Goal: Task Accomplishment & Management: Manage account settings

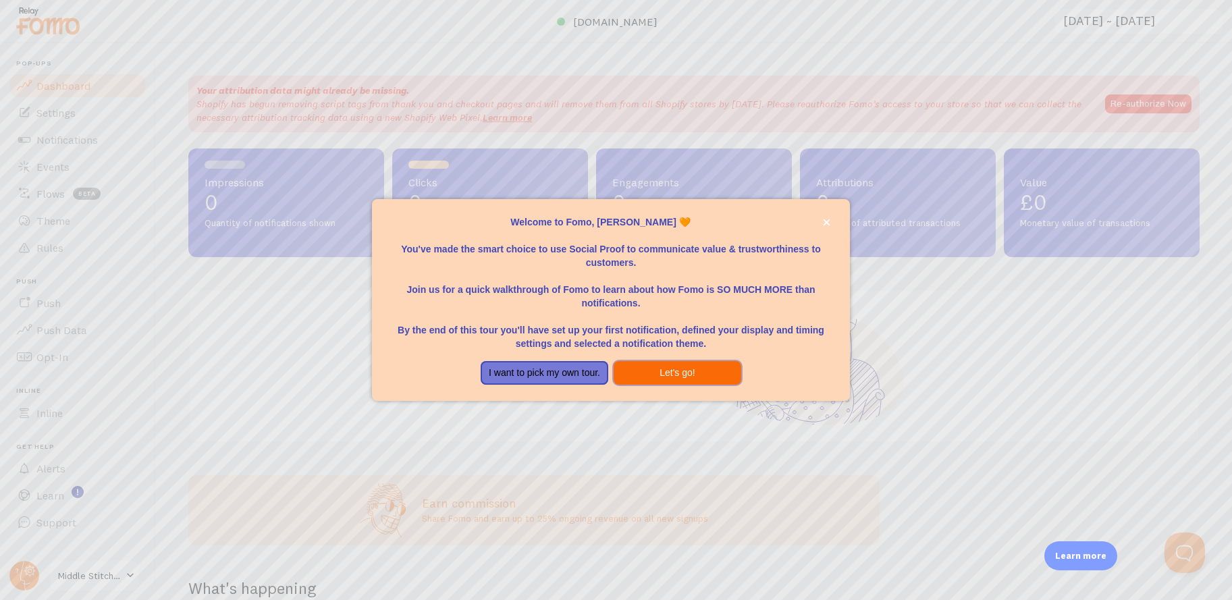
click at [667, 368] on button "Let's go!" at bounding box center [678, 373] width 128 height 24
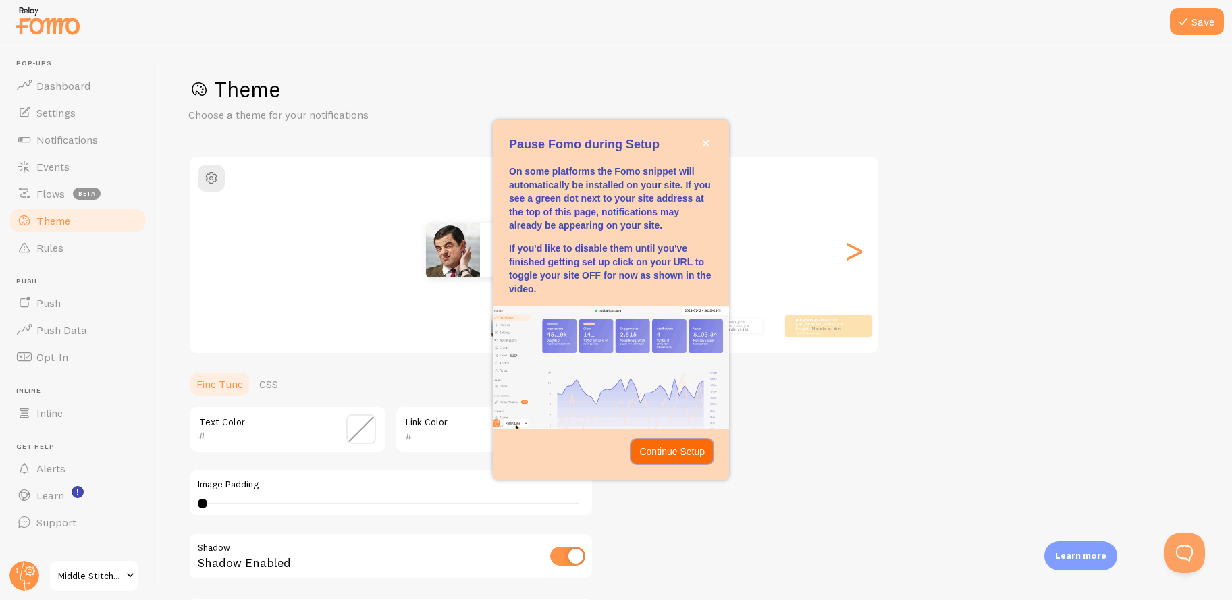
click at [665, 446] on p "Continue Setup" at bounding box center [671, 452] width 65 height 14
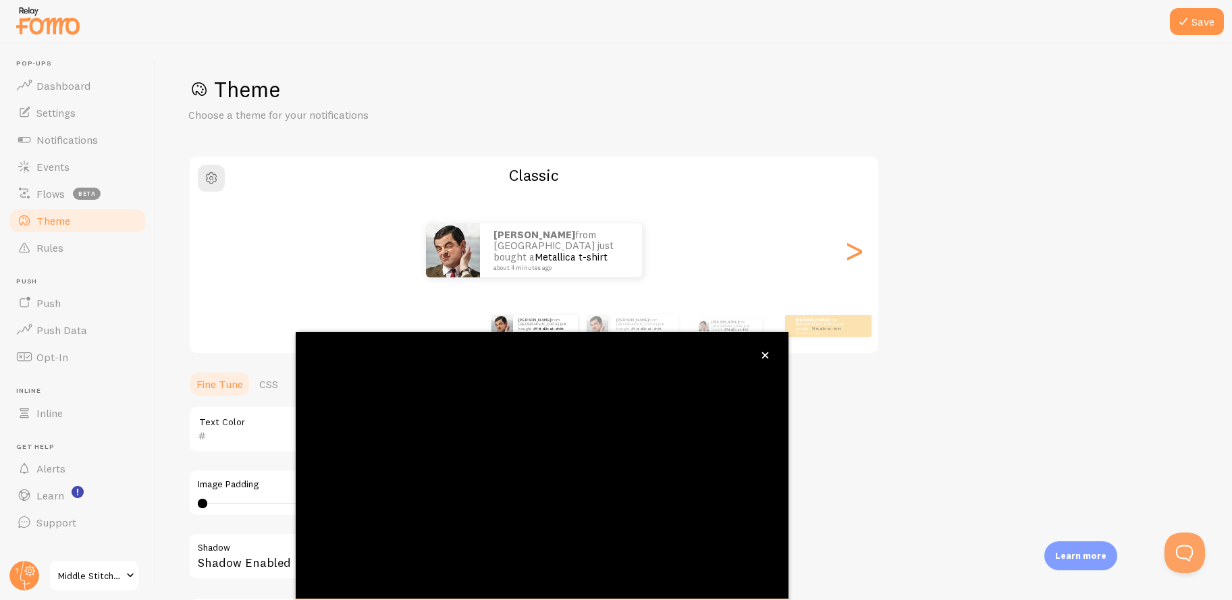
scroll to position [61, 0]
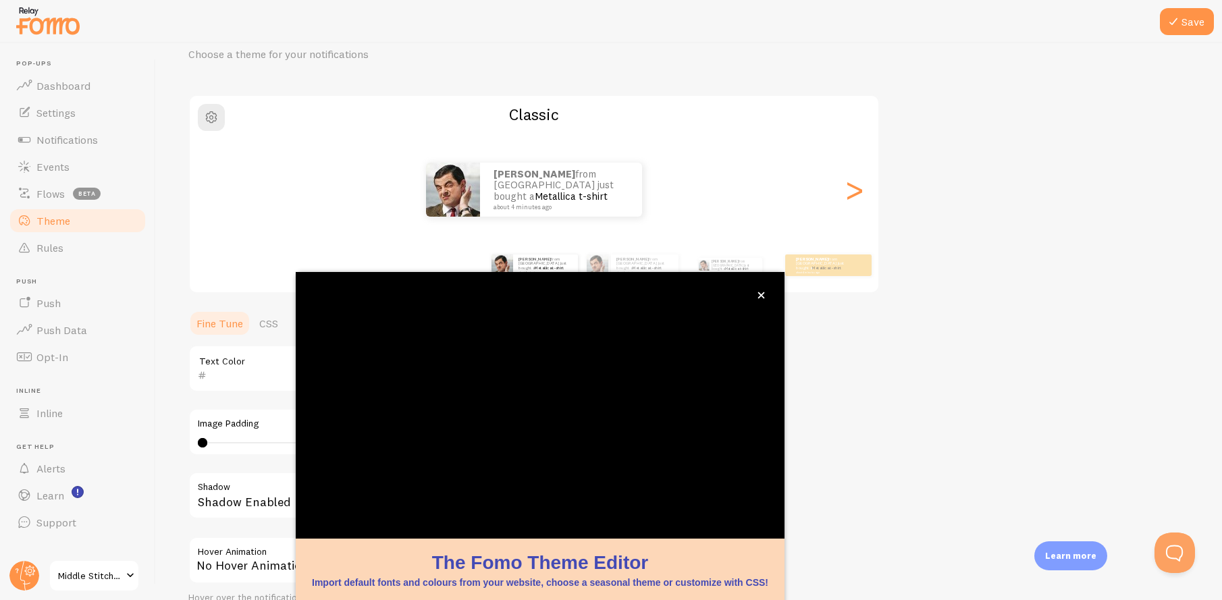
click at [761, 300] on button "close," at bounding box center [761, 295] width 14 height 14
click at [766, 296] on button "close," at bounding box center [761, 295] width 14 height 14
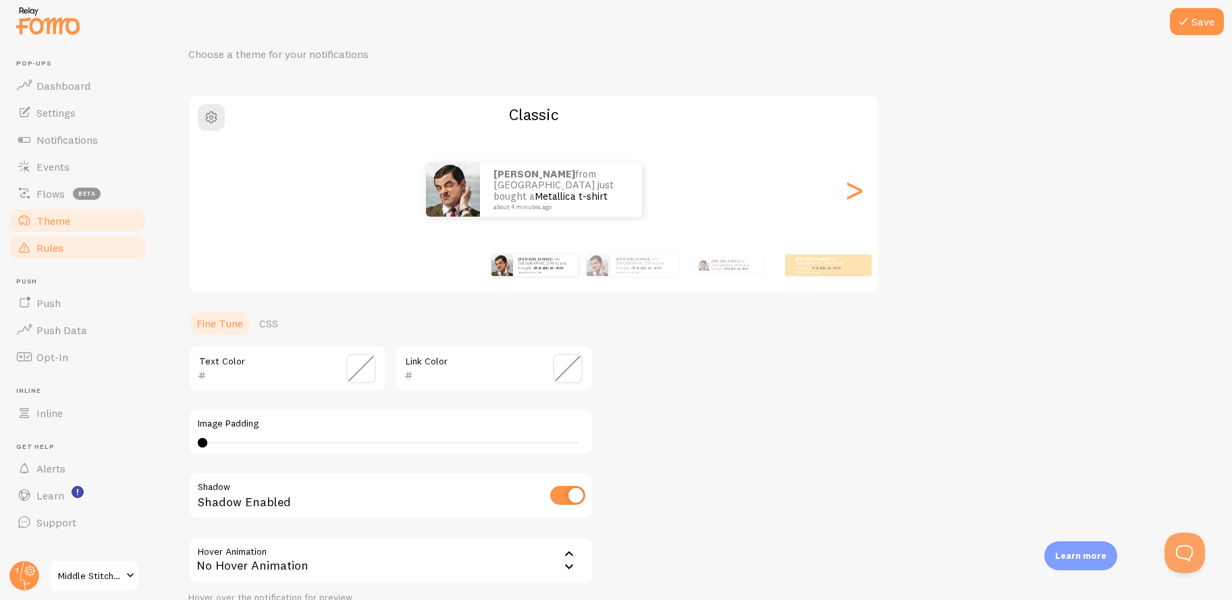
click at [93, 248] on link "Rules" at bounding box center [77, 247] width 139 height 27
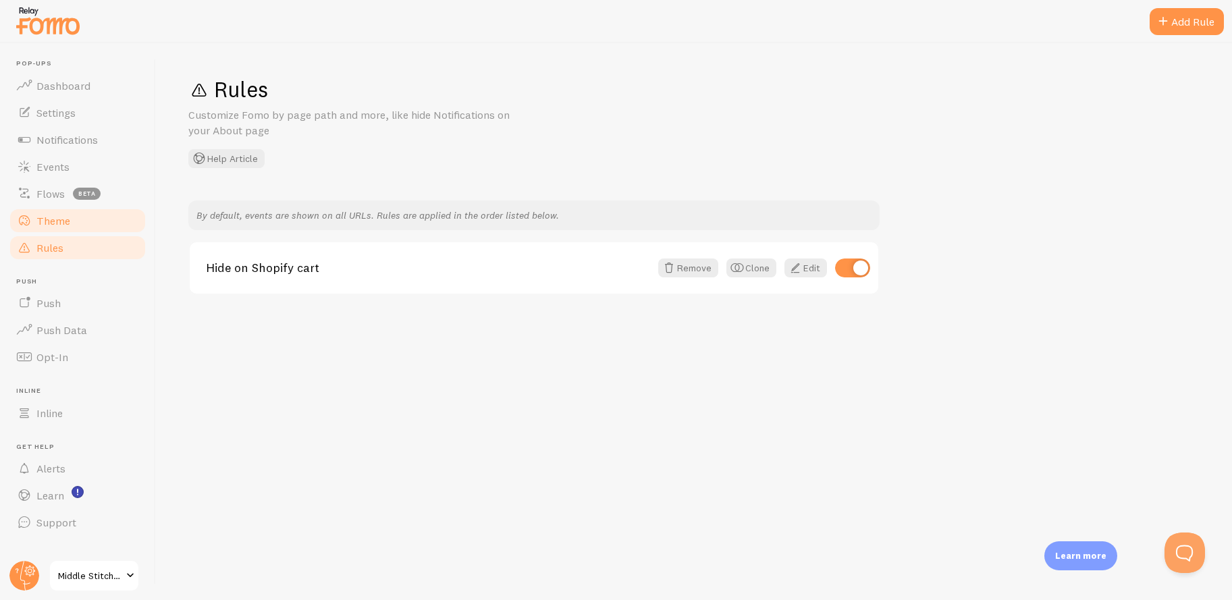
click at [90, 227] on link "Theme" at bounding box center [77, 220] width 139 height 27
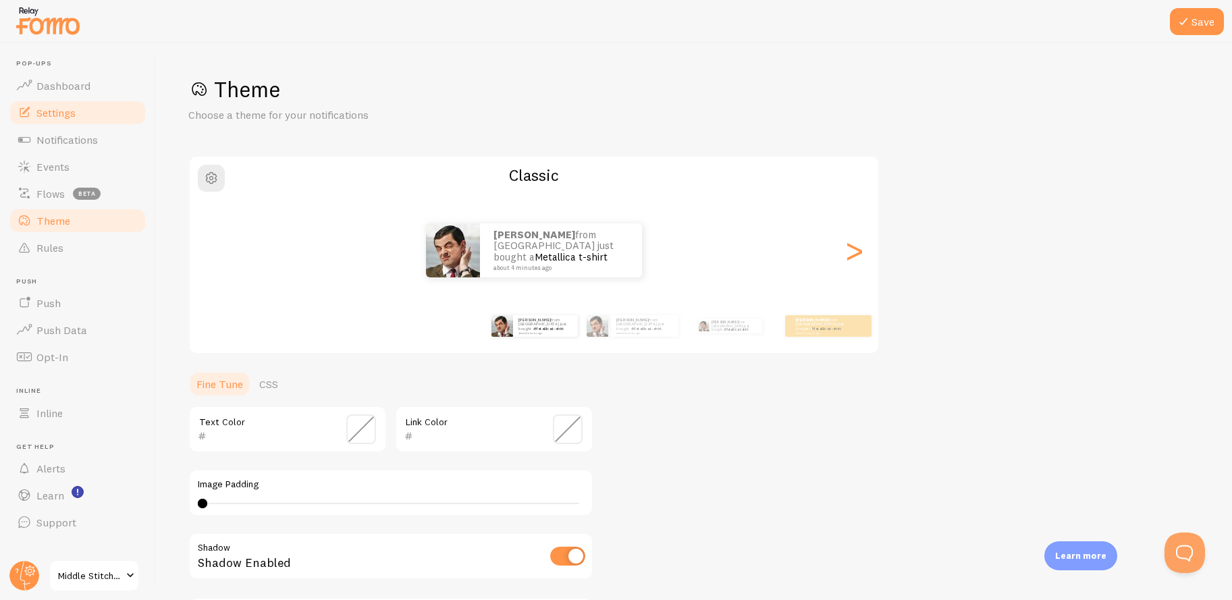
click at [95, 115] on link "Settings" at bounding box center [77, 112] width 139 height 27
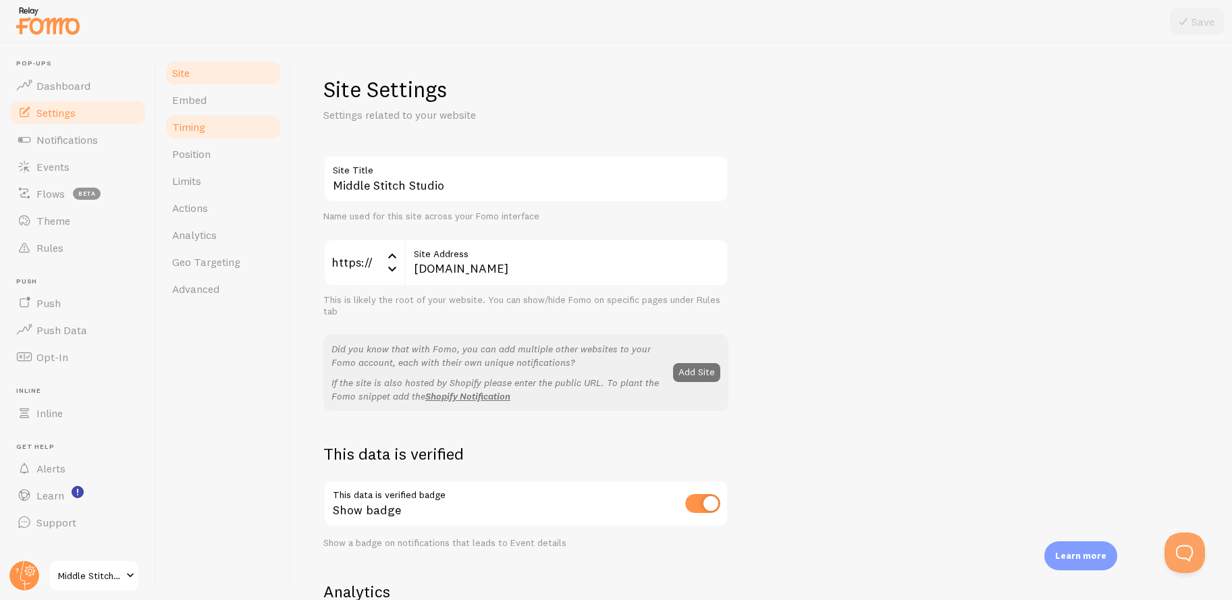
click at [201, 118] on link "Timing" at bounding box center [223, 126] width 118 height 27
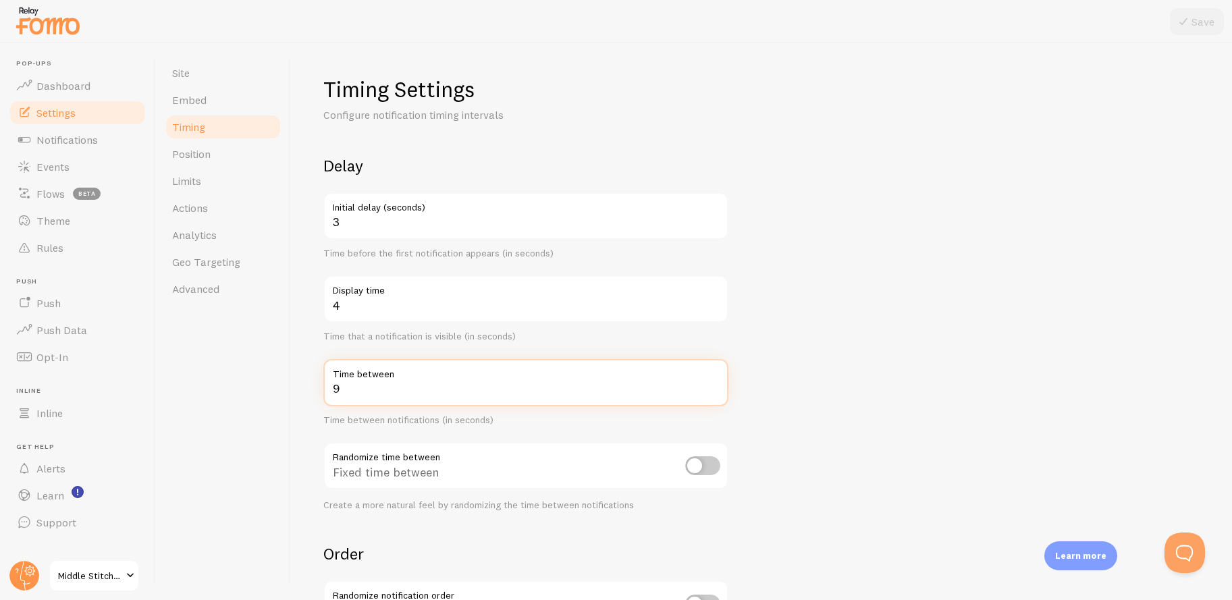
click at [714, 385] on input "9" at bounding box center [525, 382] width 405 height 47
click at [714, 385] on input "10" at bounding box center [525, 382] width 405 height 47
click at [713, 389] on input "9" at bounding box center [525, 382] width 405 height 47
click at [713, 390] on input "8" at bounding box center [525, 382] width 405 height 47
click at [713, 390] on input "7" at bounding box center [525, 382] width 405 height 47
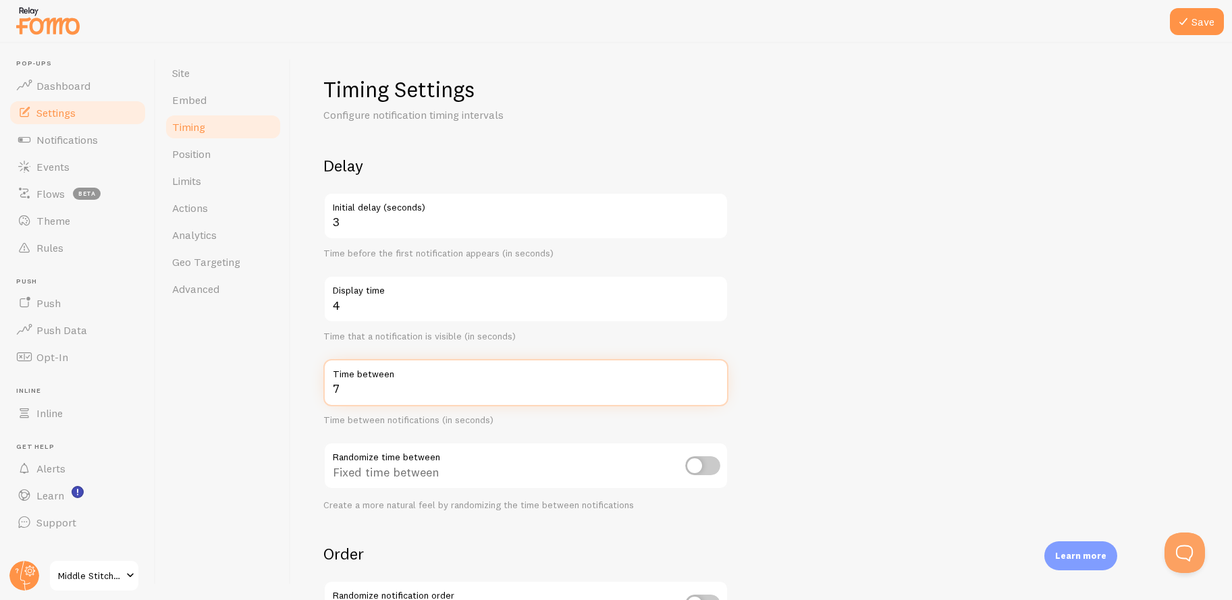
type input "6"
click at [713, 390] on input "6" at bounding box center [525, 382] width 405 height 47
click at [842, 387] on form "Delay 3 Initial delay (seconds) Time before the first notification appears (in …" at bounding box center [761, 444] width 876 height 579
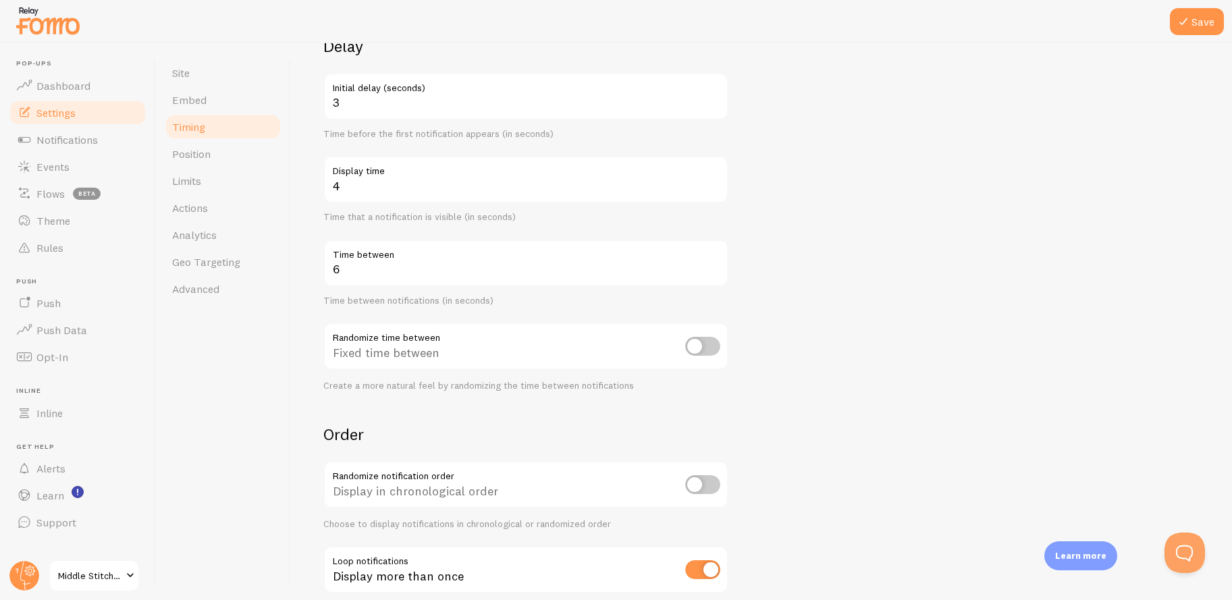
click at [705, 347] on input "checkbox" at bounding box center [702, 346] width 35 height 19
checkbox input "false"
click at [712, 263] on input "7" at bounding box center [525, 263] width 405 height 47
type input "8"
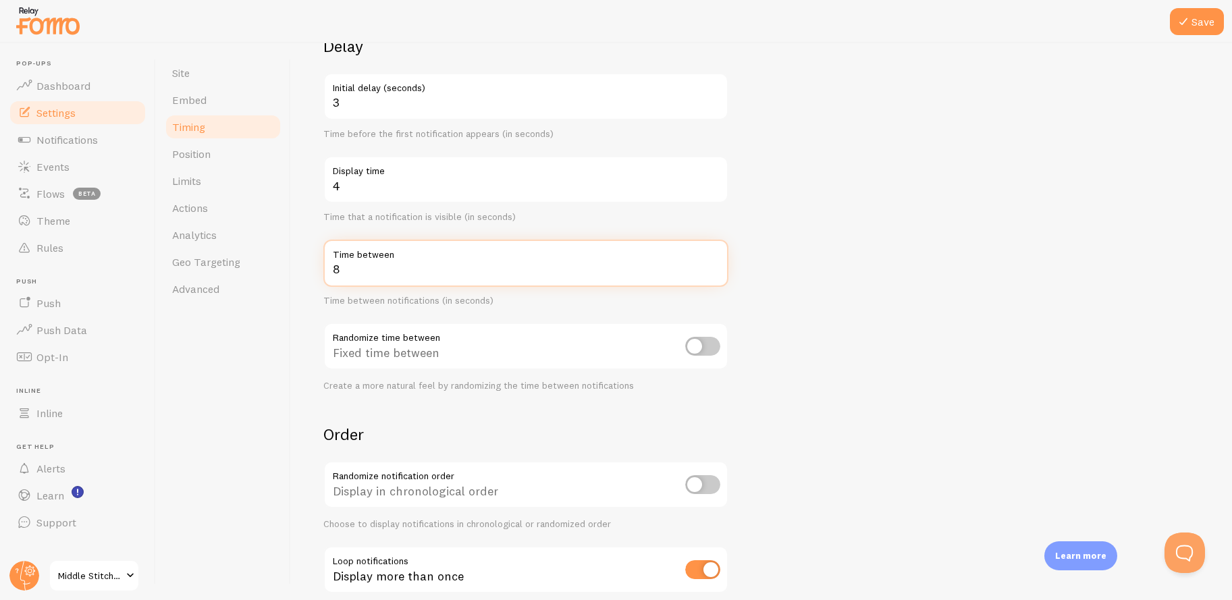
click at [712, 263] on input "8" at bounding box center [525, 263] width 405 height 47
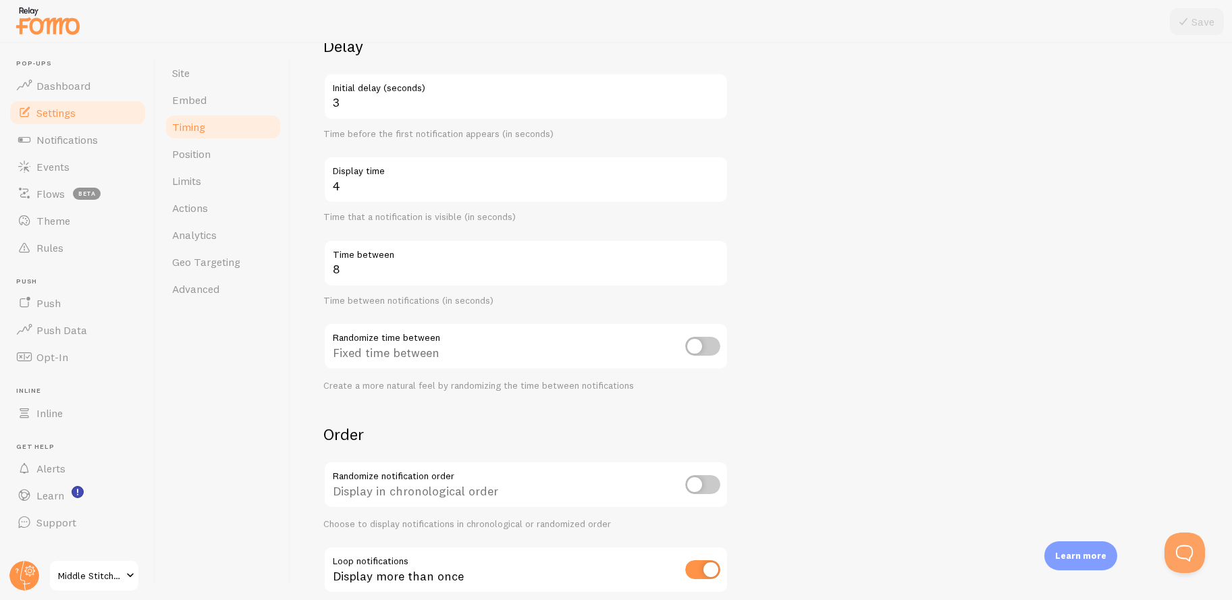
click at [793, 284] on form "Delay 3 Initial delay (seconds) Time before the first notification appears (in …" at bounding box center [761, 325] width 876 height 579
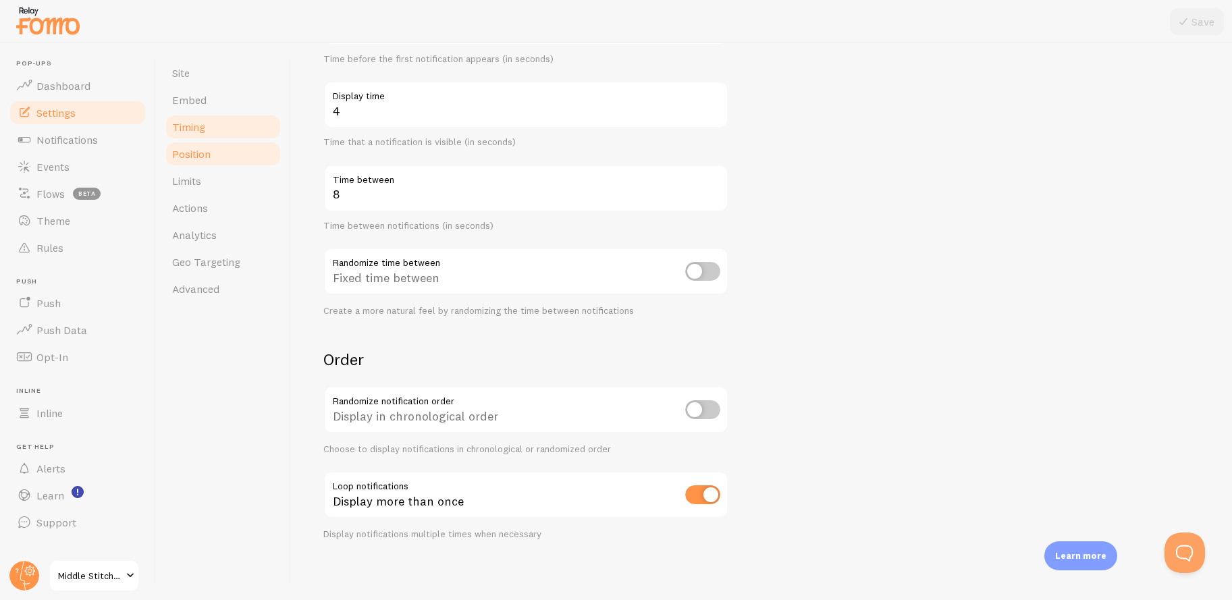
click at [221, 158] on link "Position" at bounding box center [223, 153] width 118 height 27
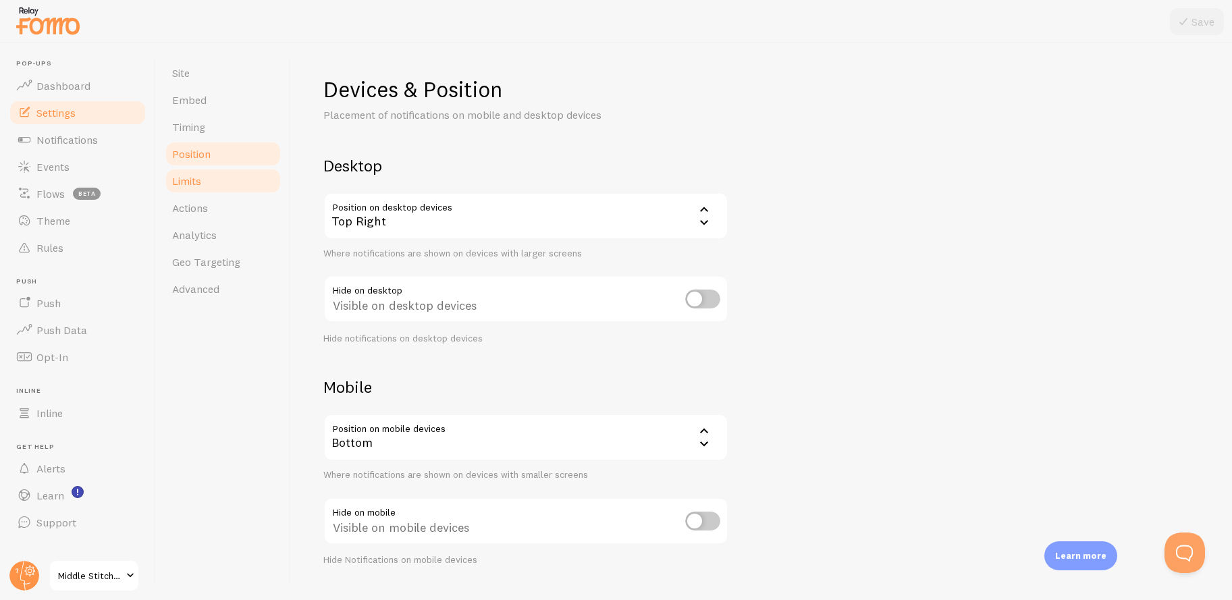
click at [210, 185] on link "Limits" at bounding box center [223, 180] width 118 height 27
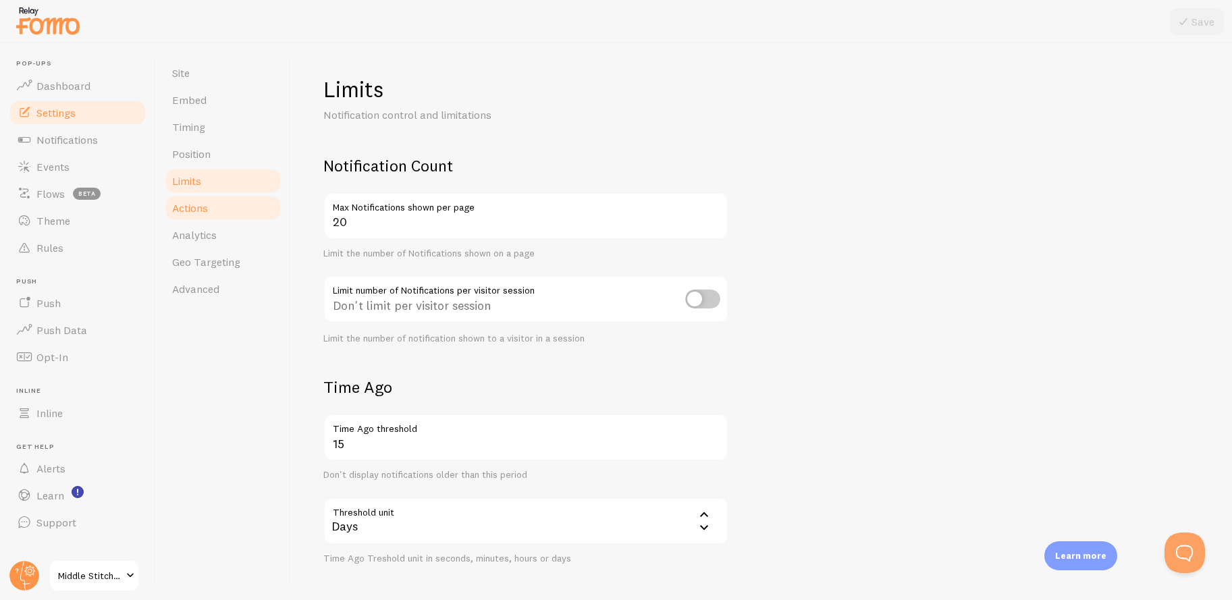
click at [215, 208] on link "Actions" at bounding box center [223, 207] width 118 height 27
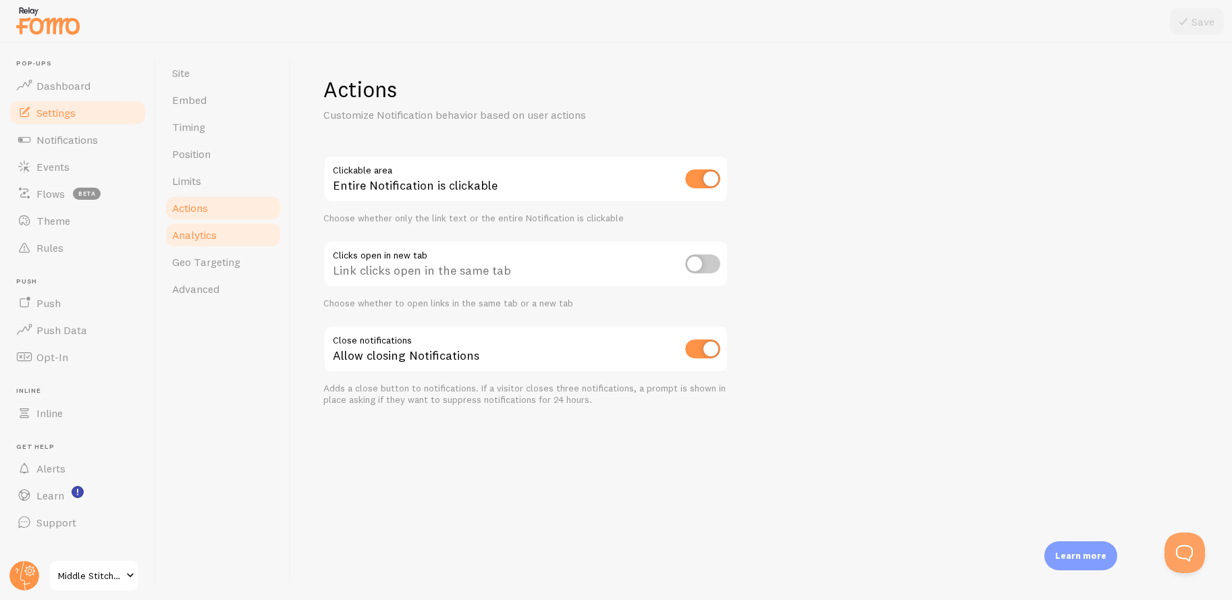
click at [227, 231] on link "Analytics" at bounding box center [223, 234] width 118 height 27
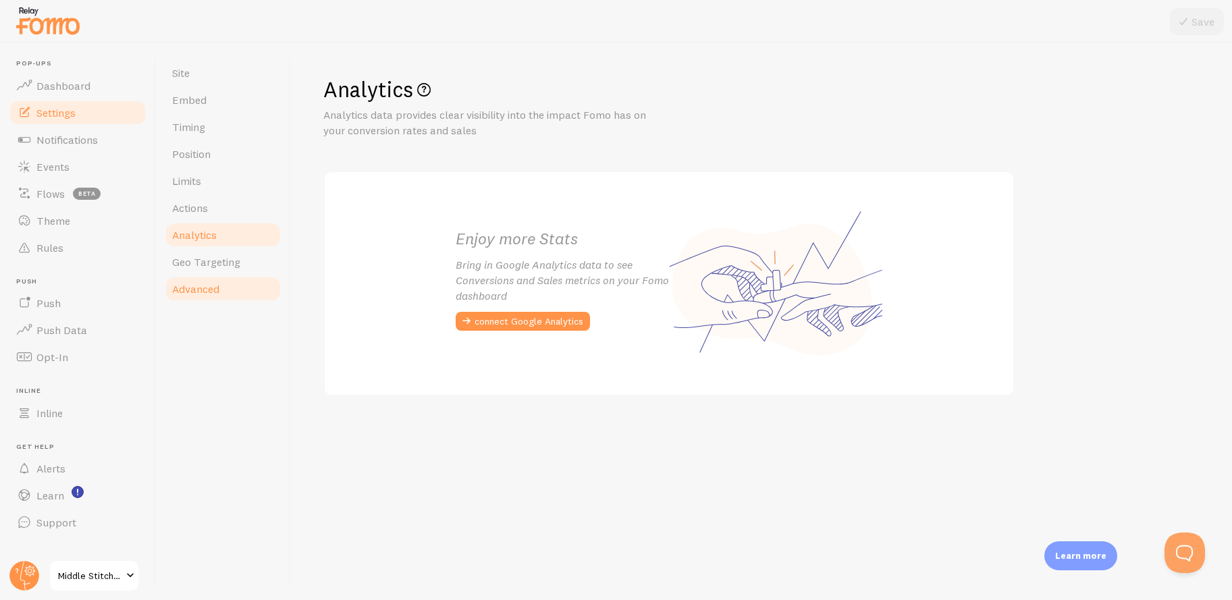
click at [230, 282] on link "Advanced" at bounding box center [223, 289] width 118 height 27
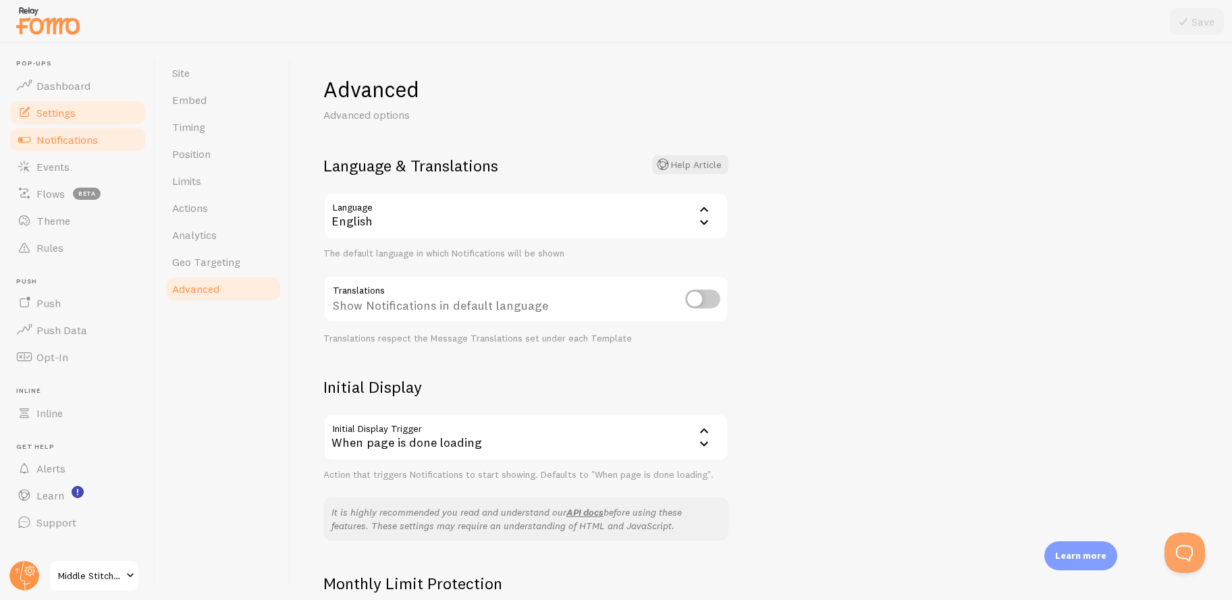
click at [93, 143] on span "Notifications" at bounding box center [66, 140] width 61 height 14
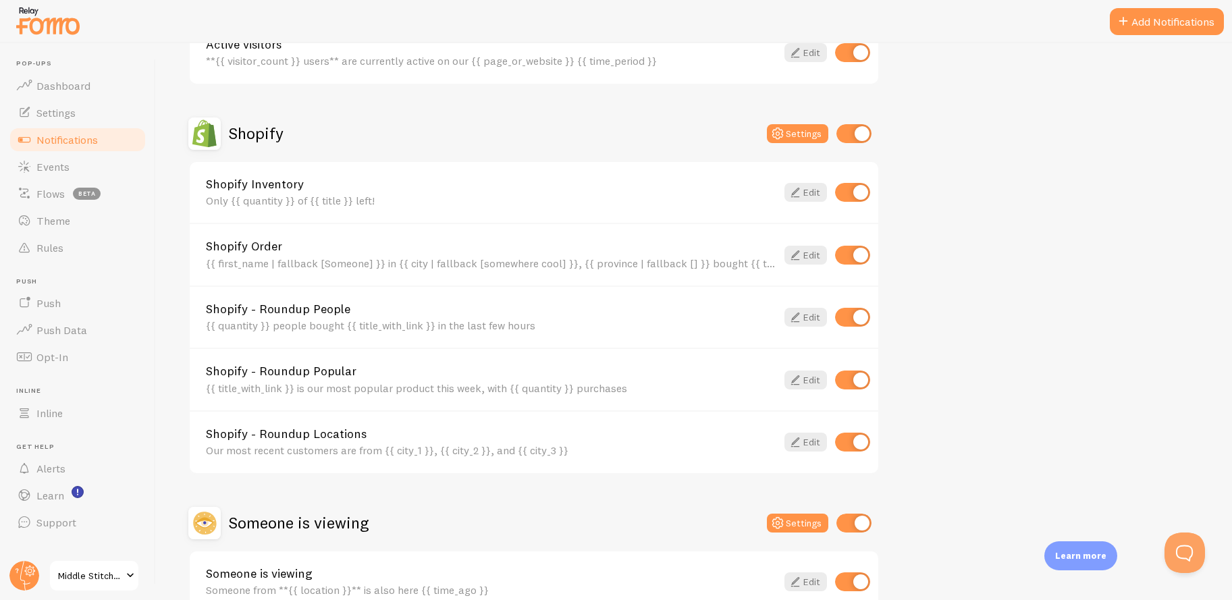
scroll to position [483, 0]
